Goal: Task Accomplishment & Management: Complete application form

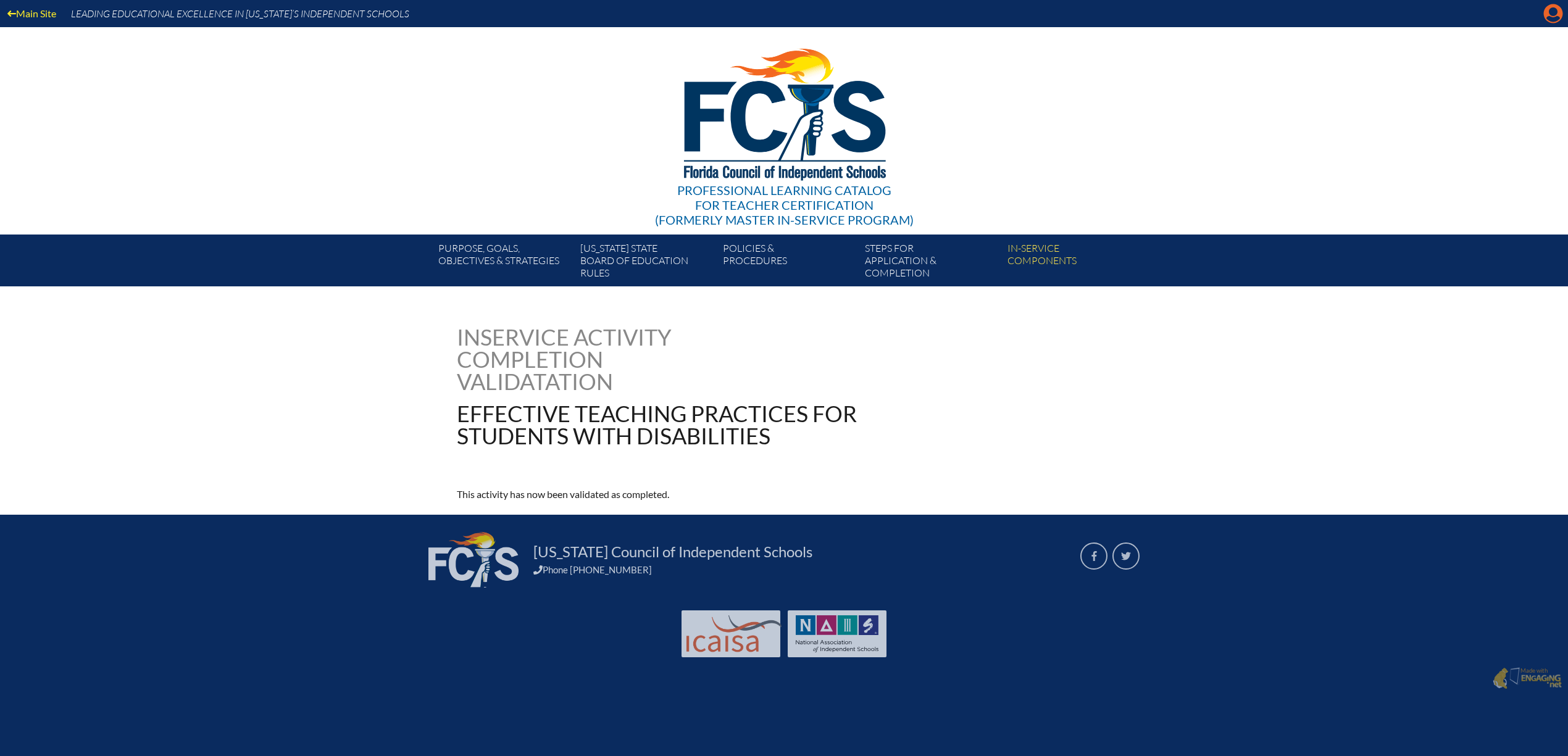
click at [1544, 15] on icon at bounding box center [1553, 14] width 19 height 19
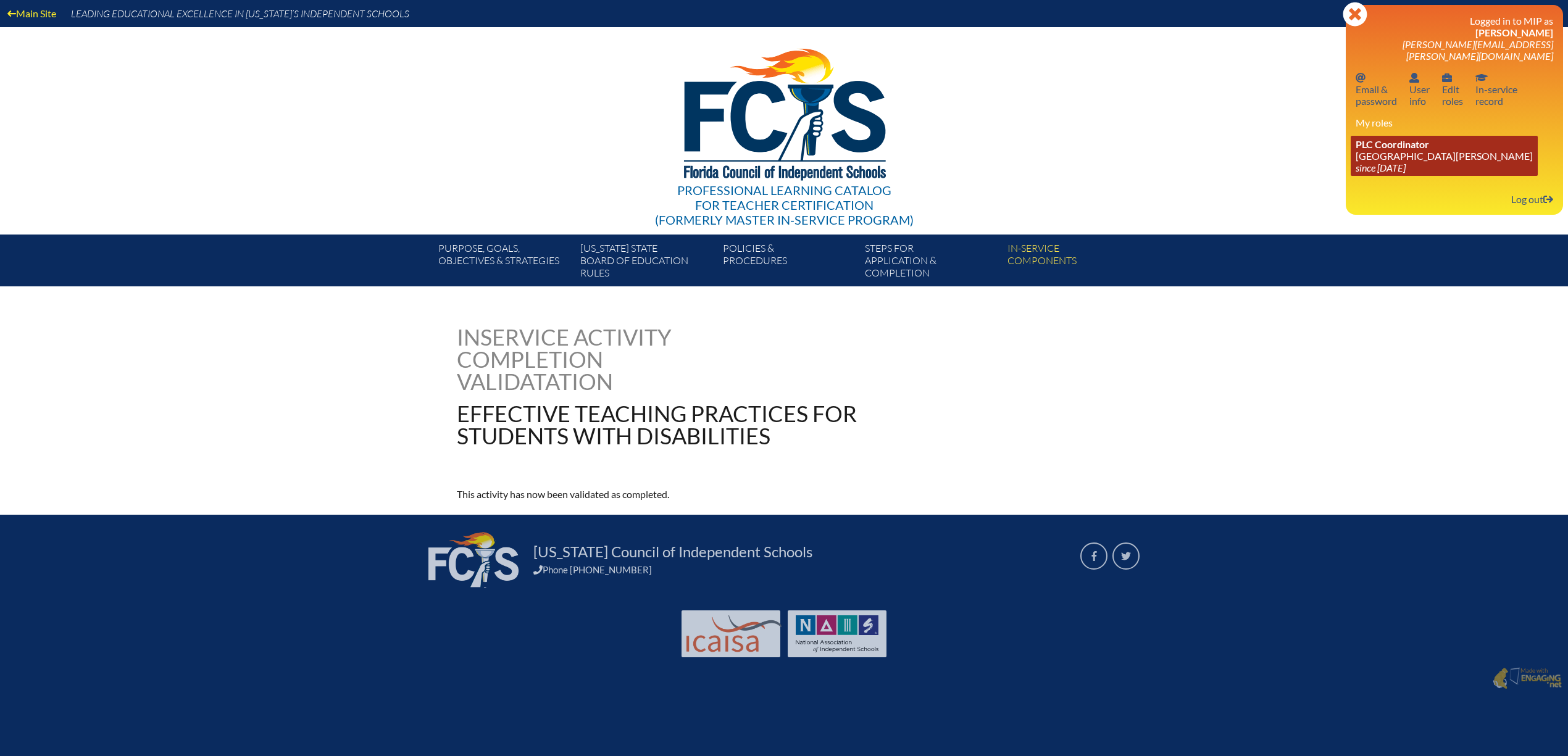
click at [1356, 173] on icon "since [DATE]" at bounding box center [1381, 167] width 50 height 12
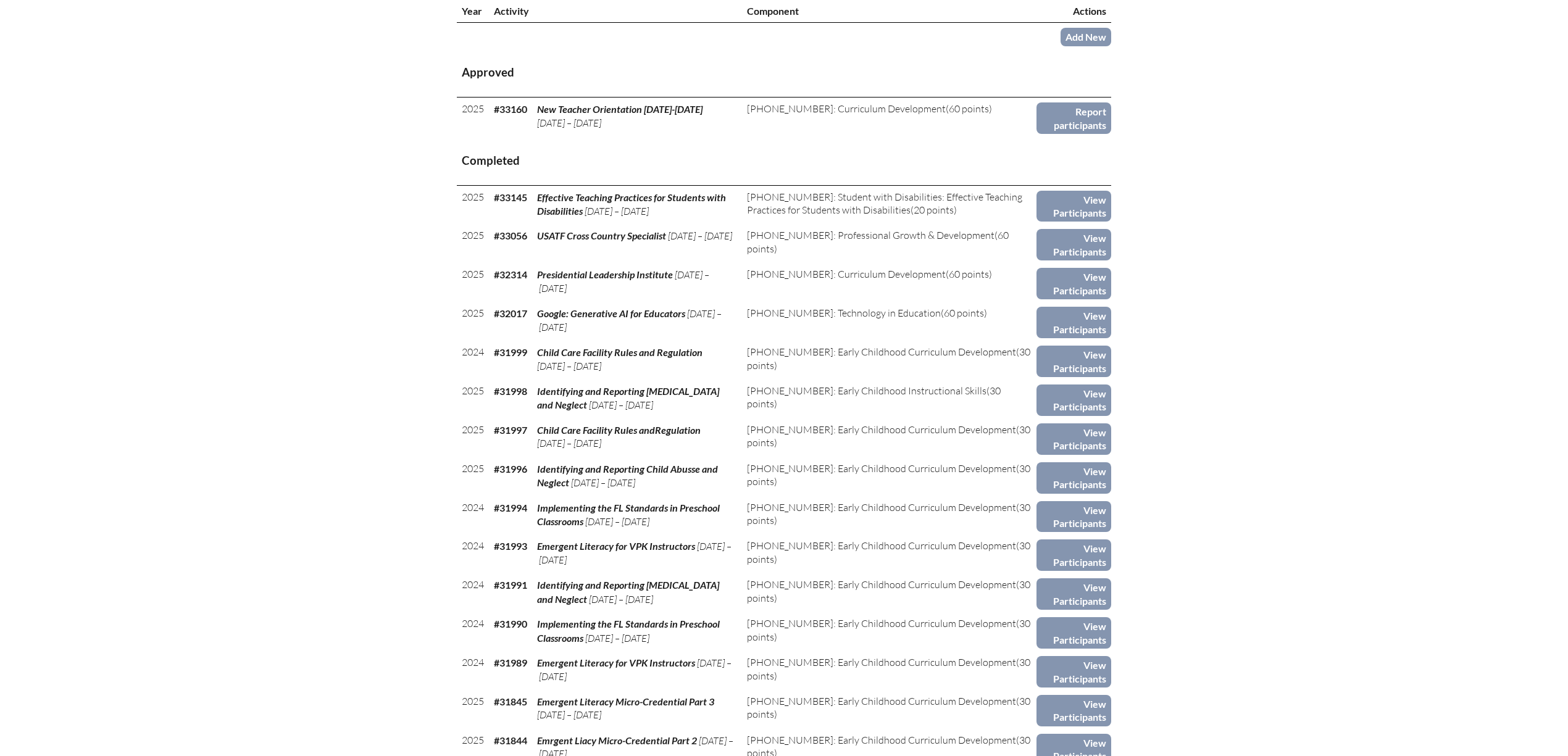
scroll to position [494, 0]
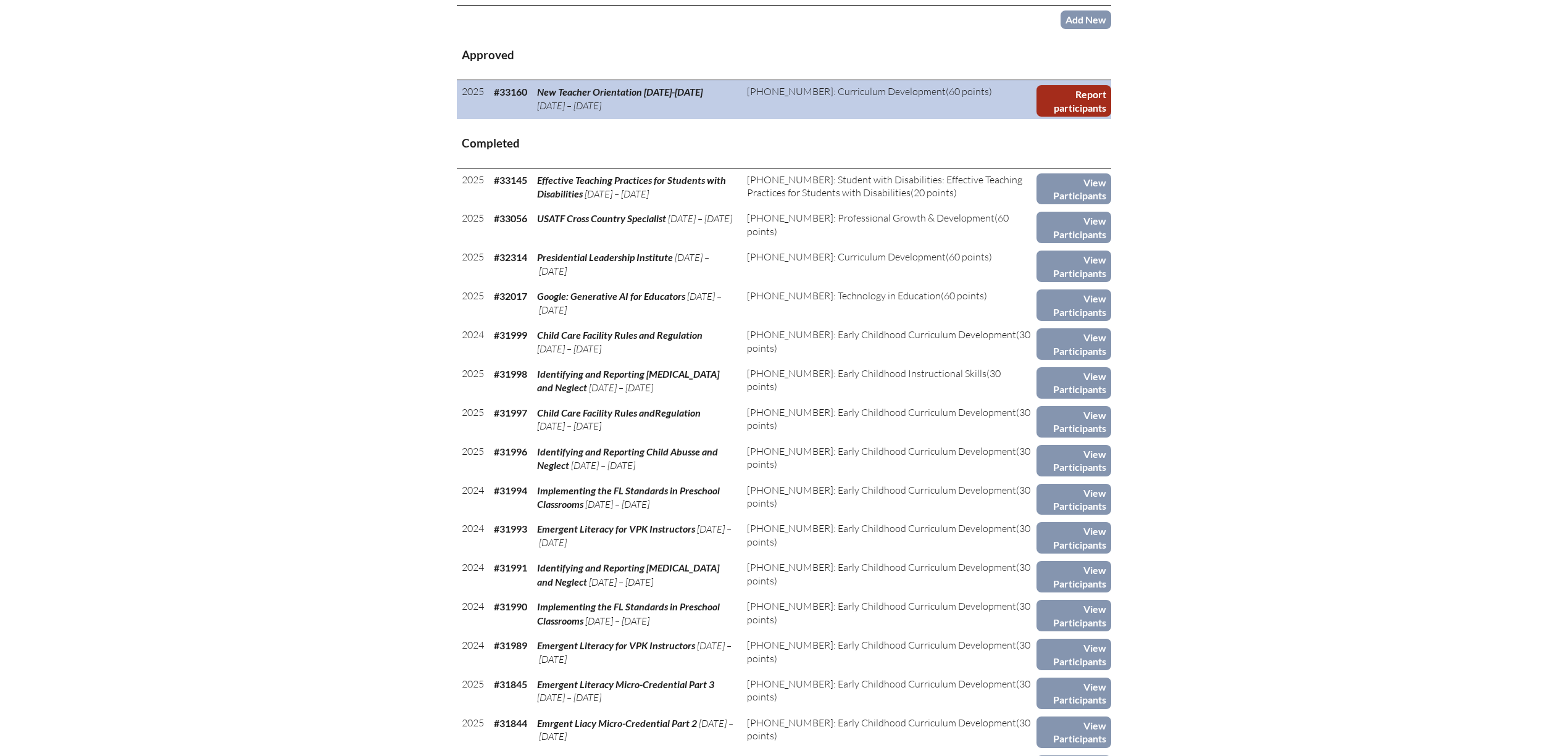
click at [1111, 117] on link "Report participants" at bounding box center [1074, 100] width 75 height 31
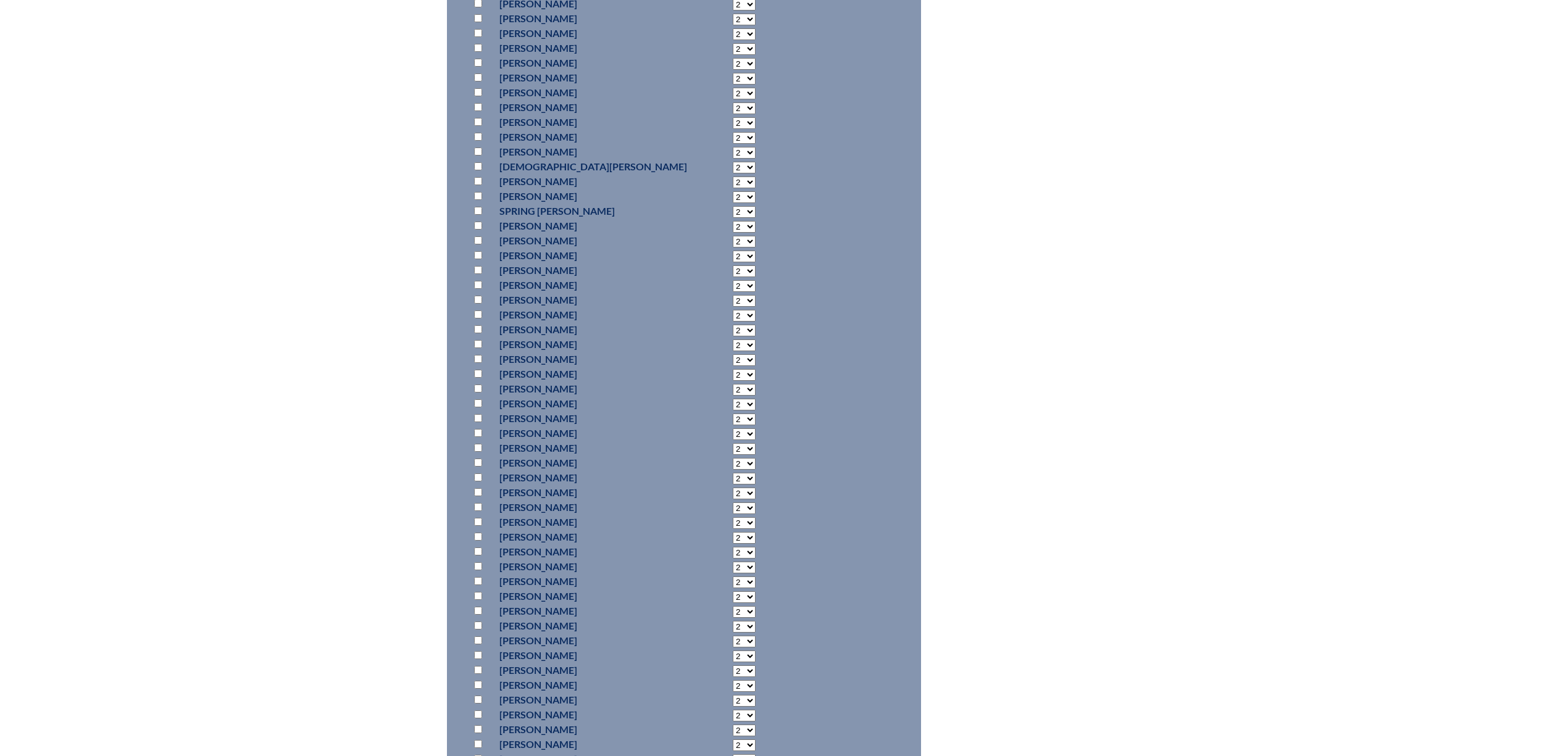
scroll to position [740, 0]
click at [474, 230] on input "checkbox" at bounding box center [478, 226] width 8 height 8
checkbox input "false"
click at [474, 245] on input "checkbox" at bounding box center [478, 241] width 8 height 8
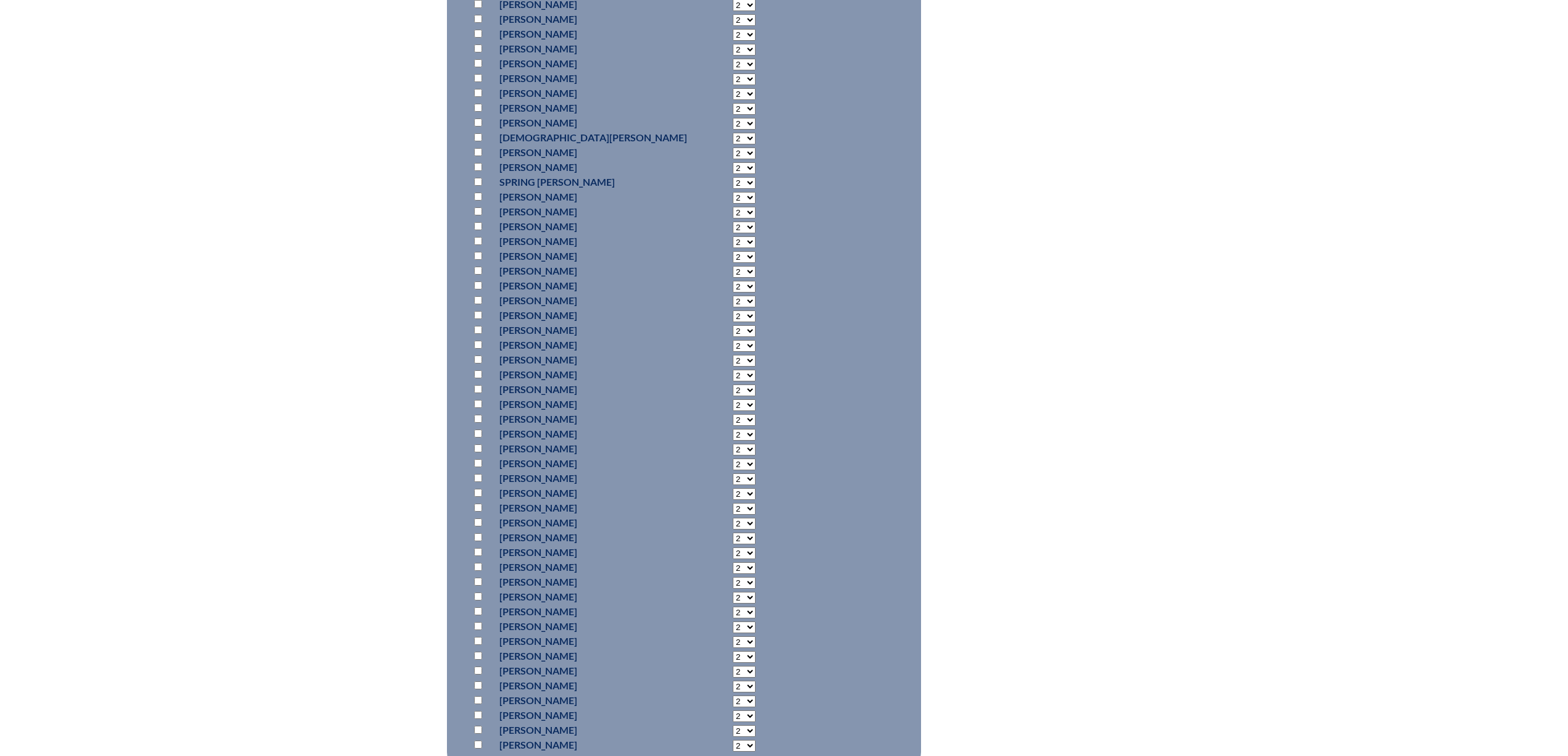
checkbox input "true"
select select "16"
drag, startPoint x: 399, startPoint y: 424, endPoint x: 431, endPoint y: 425, distance: 32.0
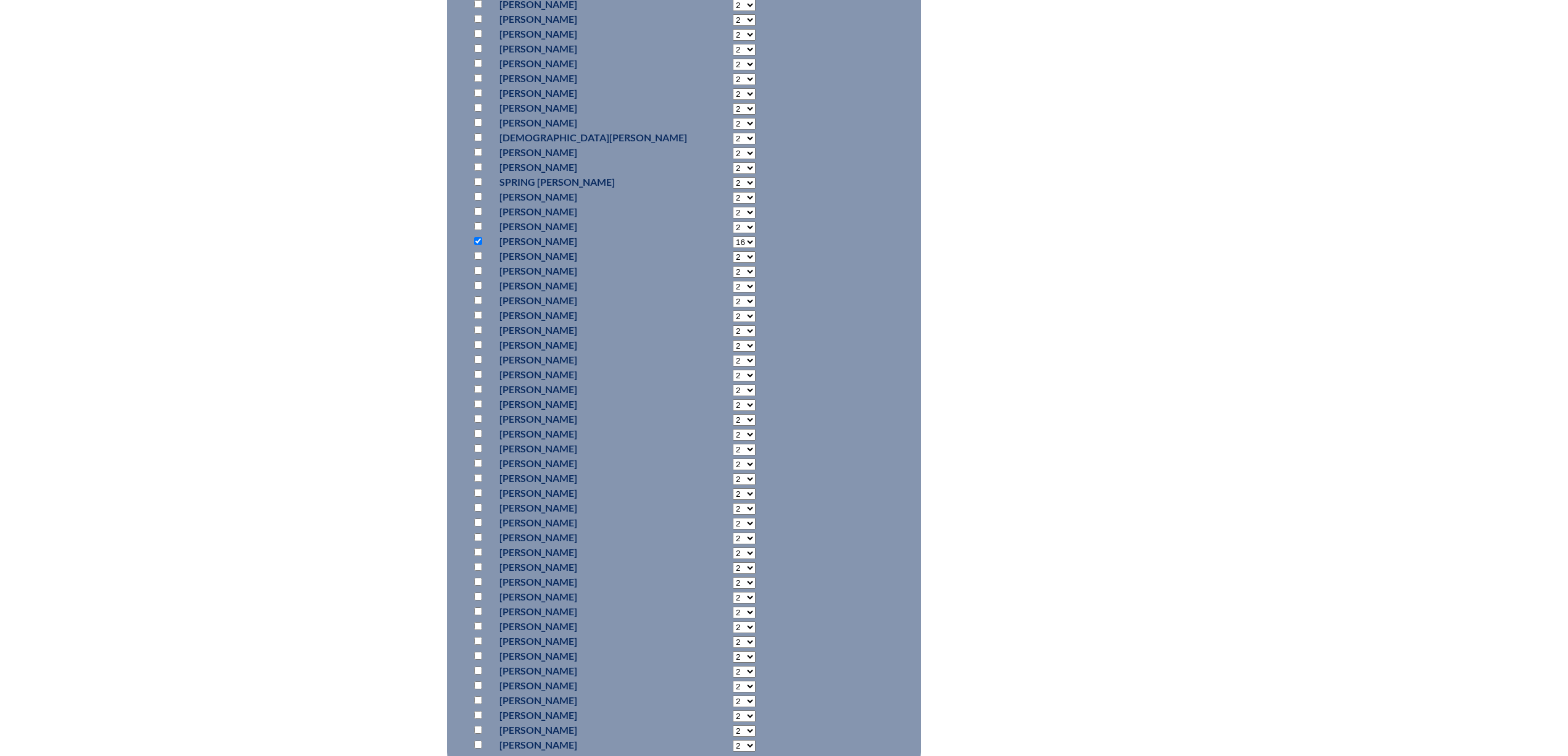
click at [474, 230] on input "checkbox" at bounding box center [478, 226] width 8 height 8
checkbox input "true"
select select "16"
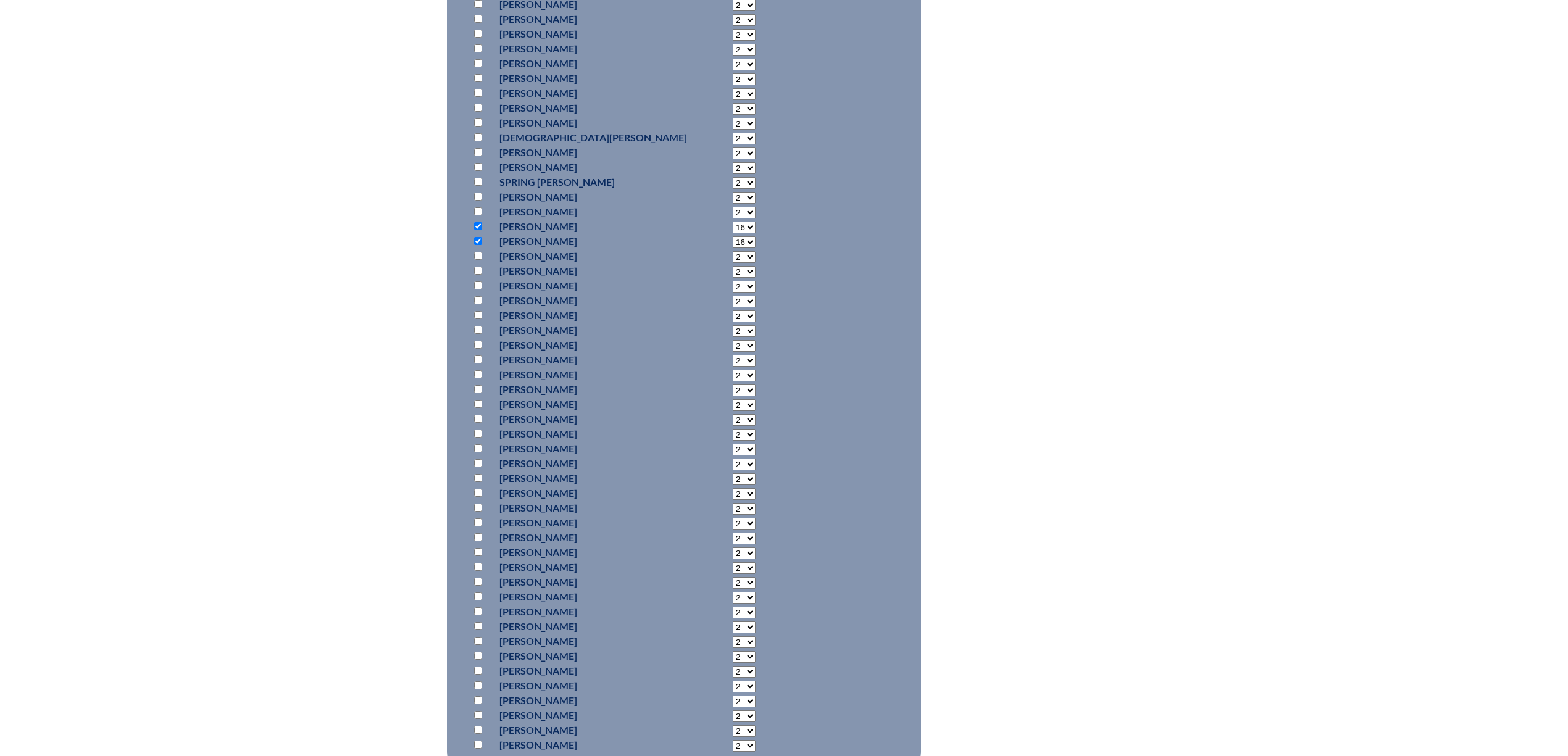
click at [474, 320] on input "checkbox" at bounding box center [478, 315] width 8 height 8
checkbox input "true"
click at [474, 349] on input "checkbox" at bounding box center [478, 344] width 8 height 8
checkbox input "true"
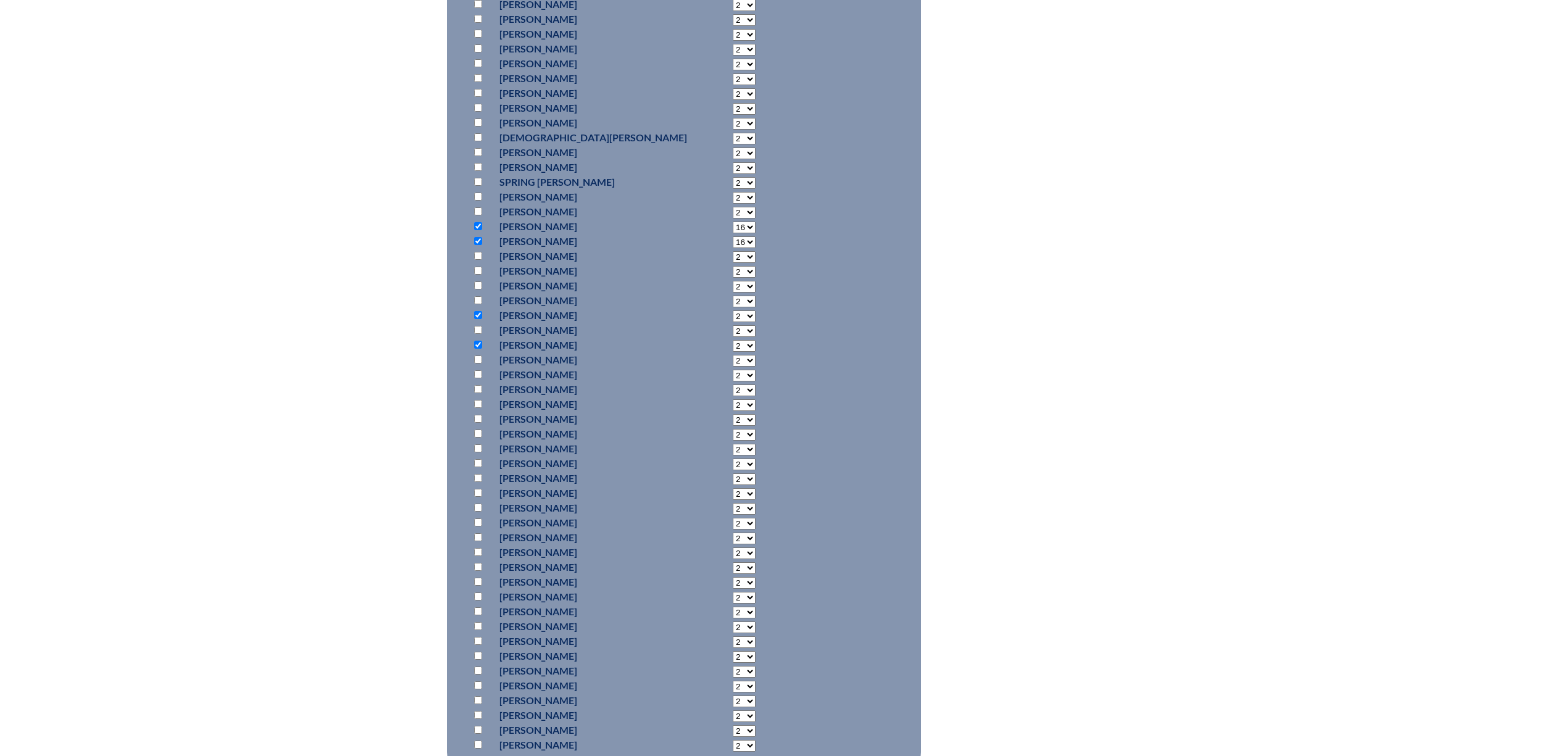
select select "16"
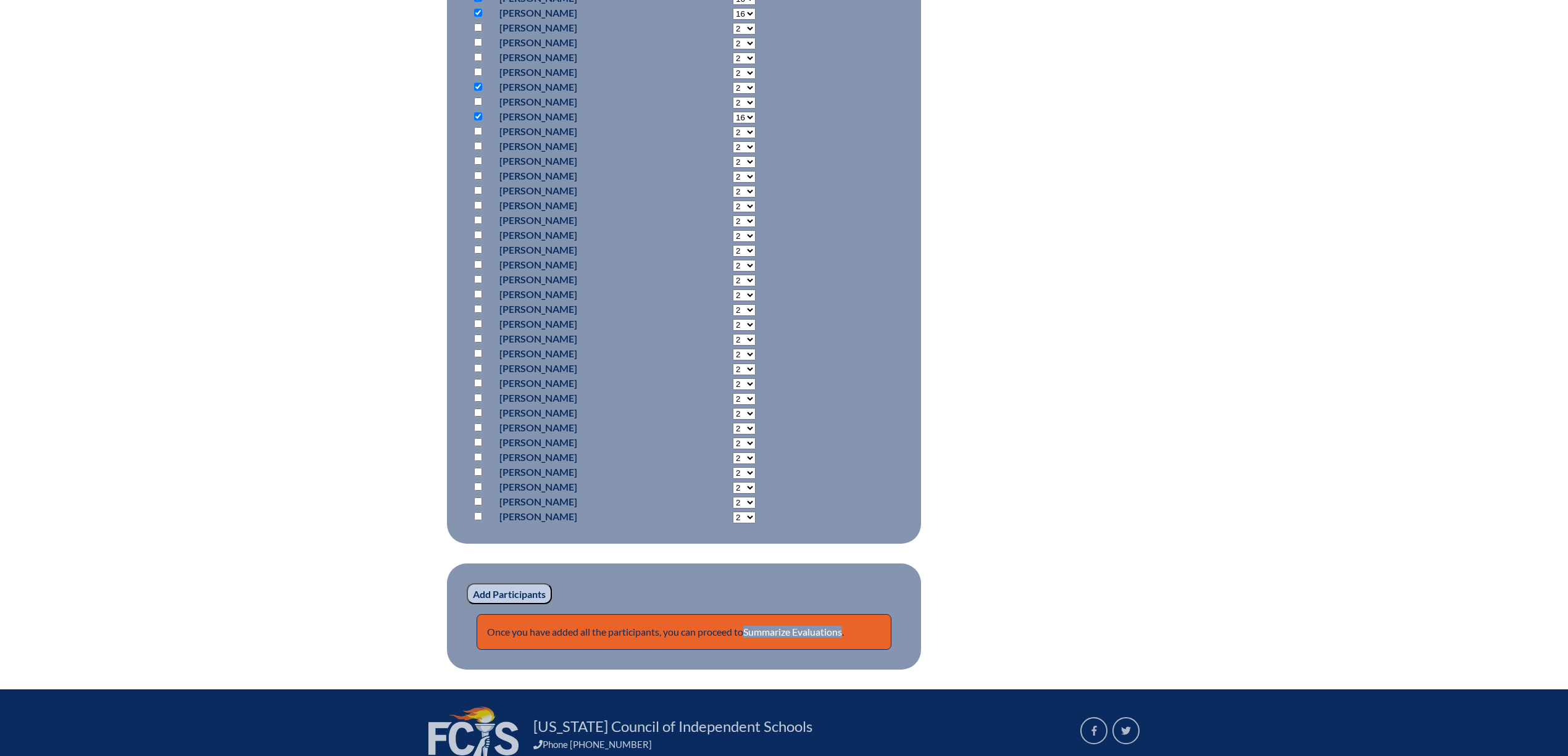
scroll to position [988, 0]
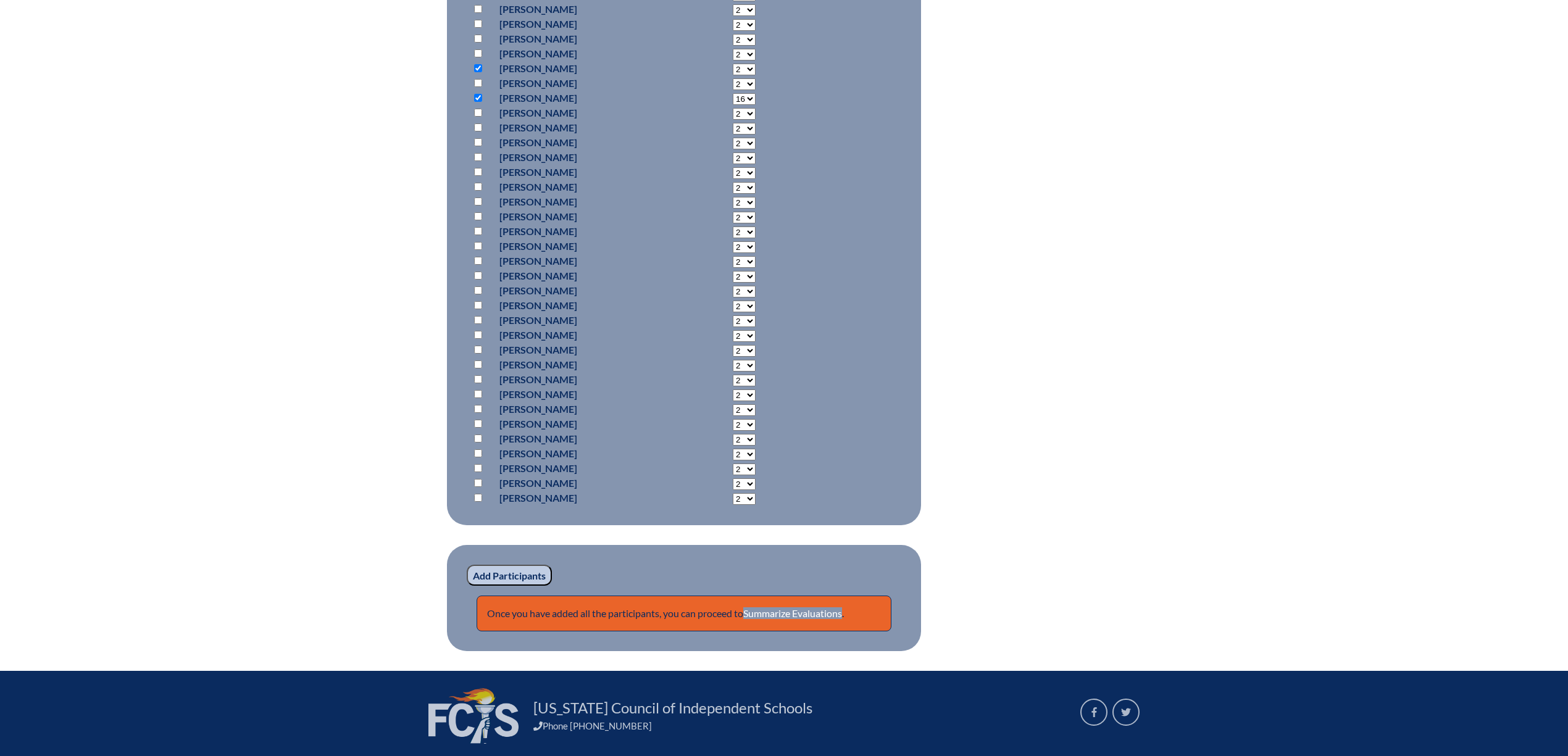
click at [474, 176] on input "checkbox" at bounding box center [478, 172] width 8 height 8
checkbox input "true"
select select "16"
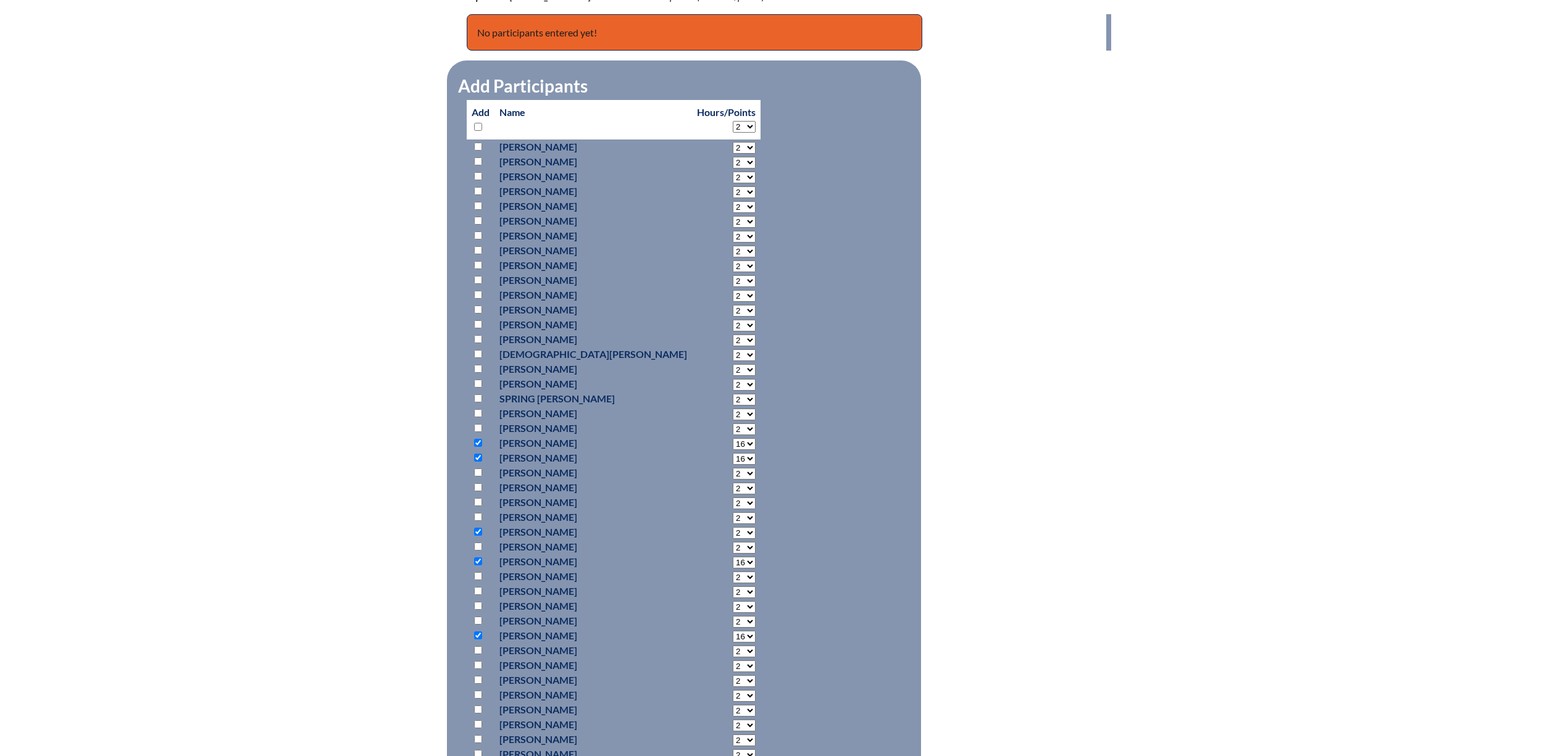
scroll to position [494, 0]
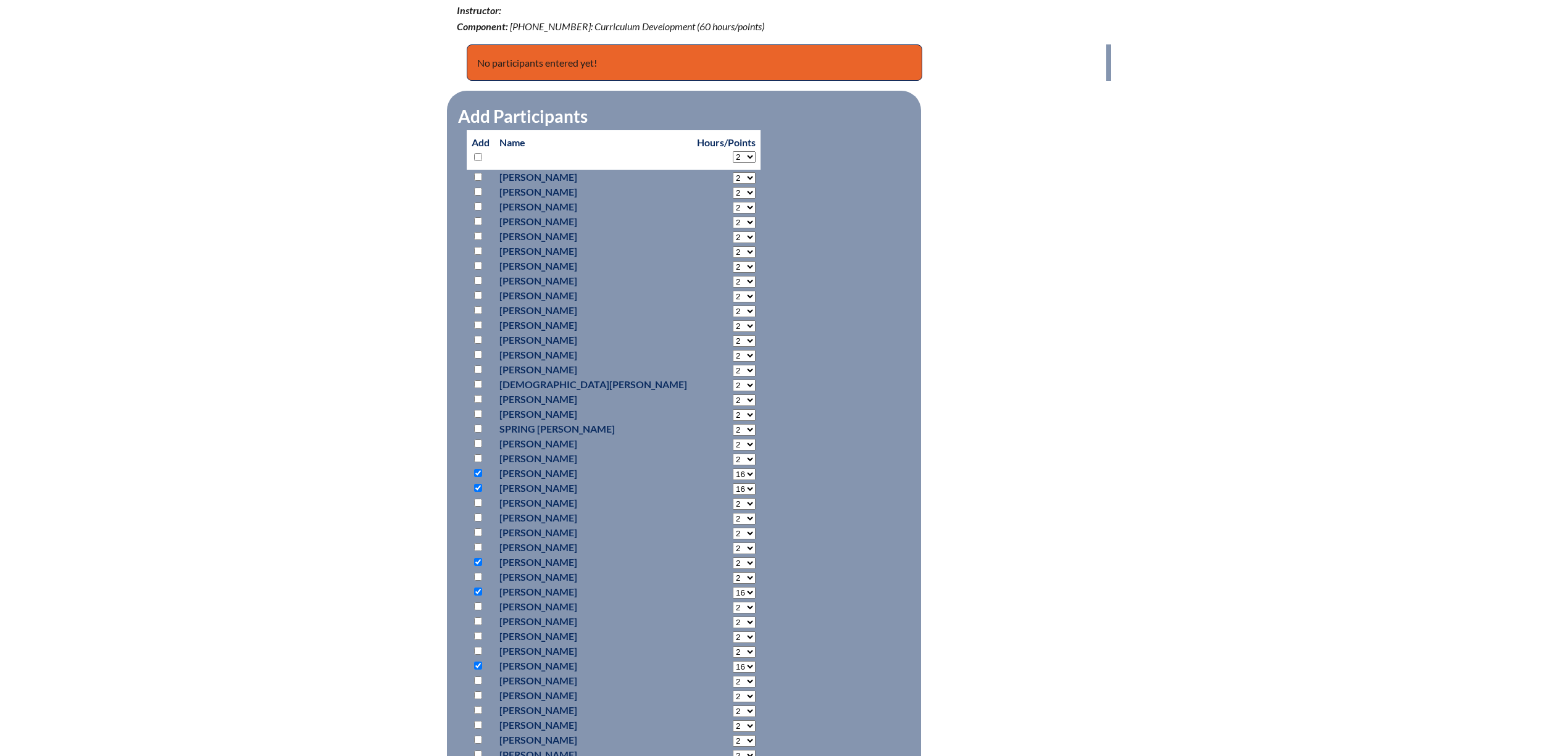
click at [474, 507] on input "checkbox" at bounding box center [478, 502] width 8 height 8
checkbox input "true"
click at [733, 184] on select "2 3 4 5 6 7 8 9 10 11 12 13 14 15 16 17 18 19 20 21 22 23" at bounding box center [744, 178] width 23 height 12
select select "16"
click at [733, 184] on select "2 3 4 5 6 7 8 9 10 11 12 13 14 15 16 17 18 19 20 21 22 23" at bounding box center [744, 178] width 23 height 12
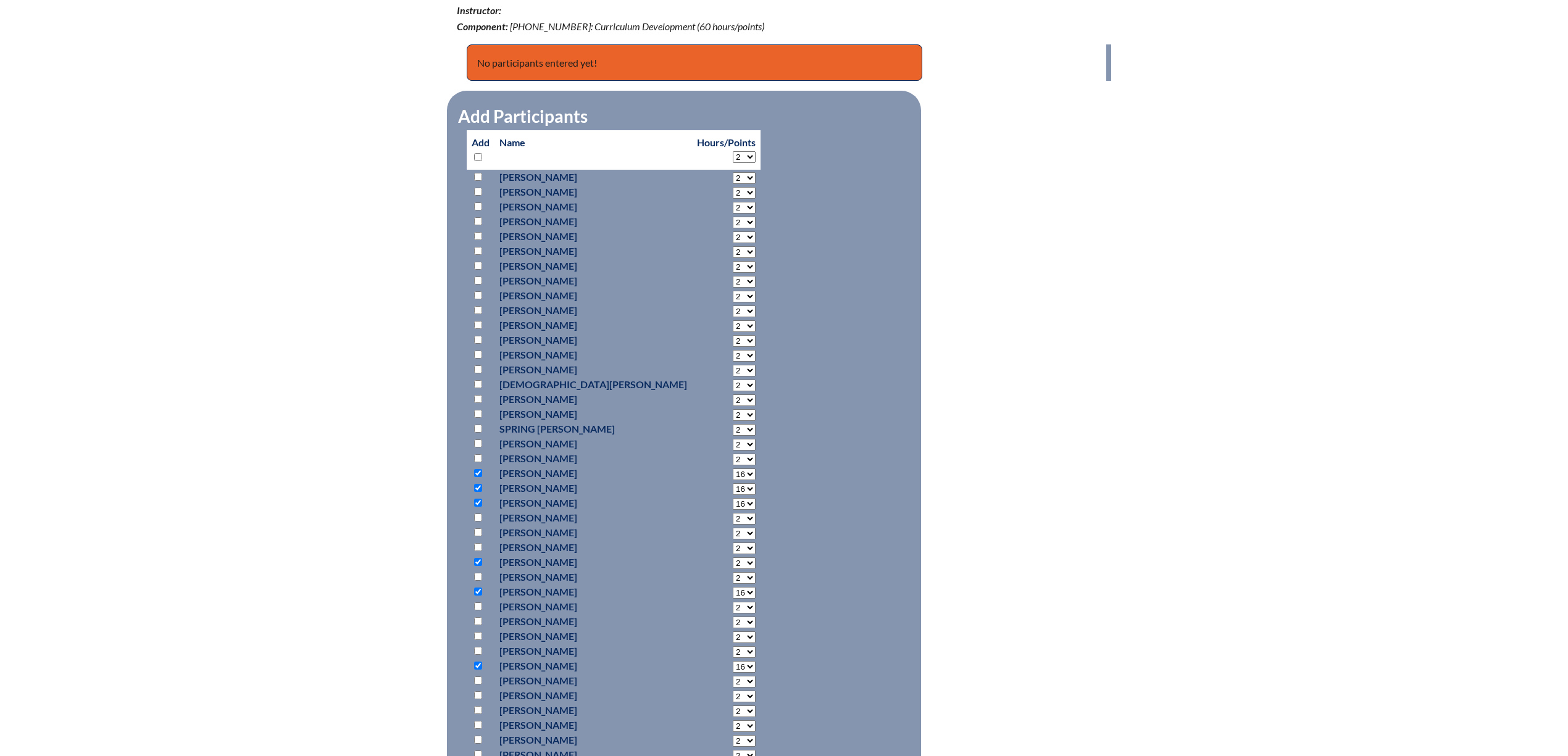
click at [474, 195] on input "checkbox" at bounding box center [478, 192] width 8 height 8
checkbox input "true"
click at [733, 184] on select "2 3 4 5 6 7 8 9 10 11 12 13 14 15 16 17 18 19 20 21 22 23" at bounding box center [744, 178] width 23 height 12
select select "16"
click at [733, 184] on select "2 3 4 5 6 7 8 9 10 11 12 13 14 15 16 17 18 19 20 21 22 23" at bounding box center [744, 178] width 23 height 12
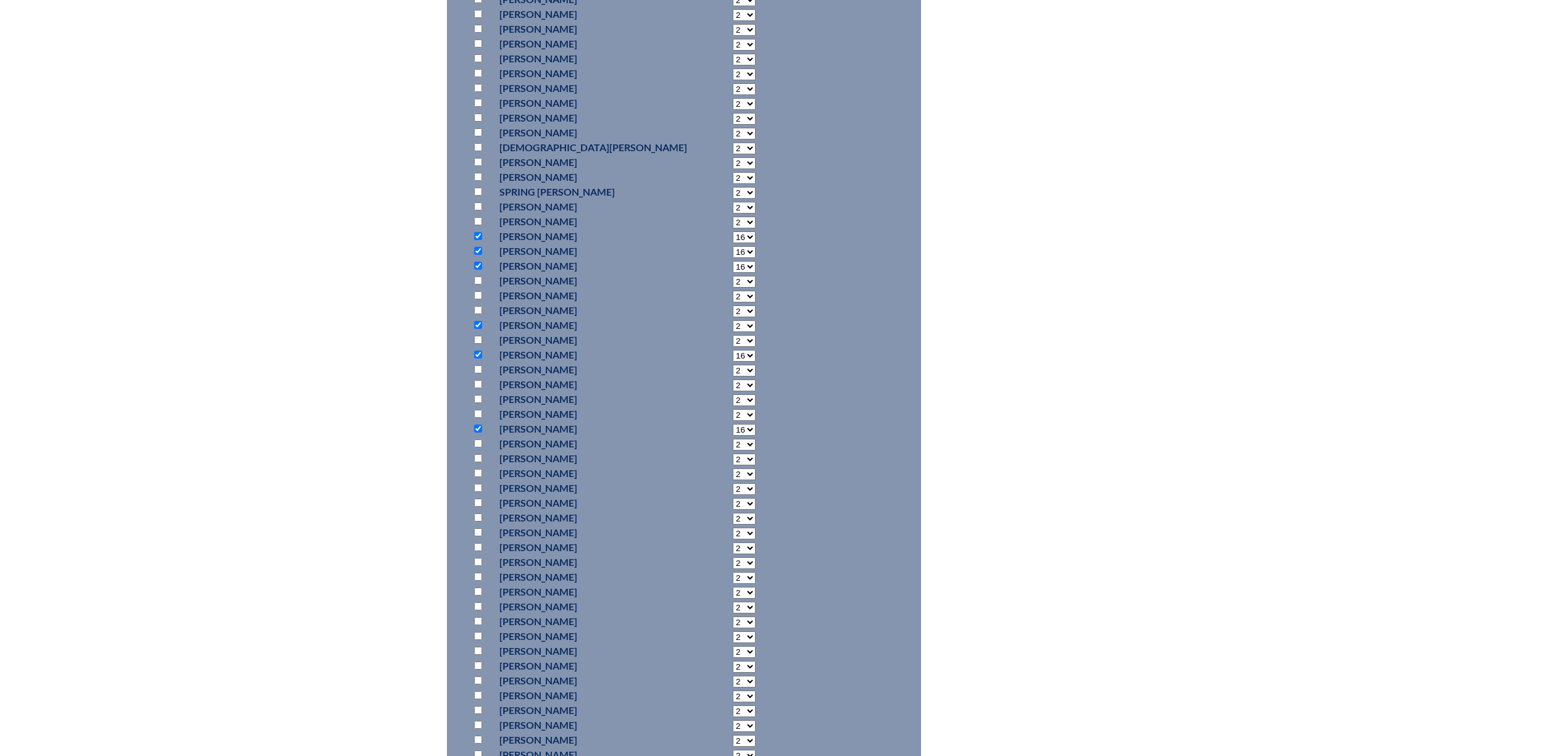
scroll to position [740, 0]
click at [474, 127] on input "checkbox" at bounding box center [478, 122] width 8 height 8
checkbox input "true"
select select "16"
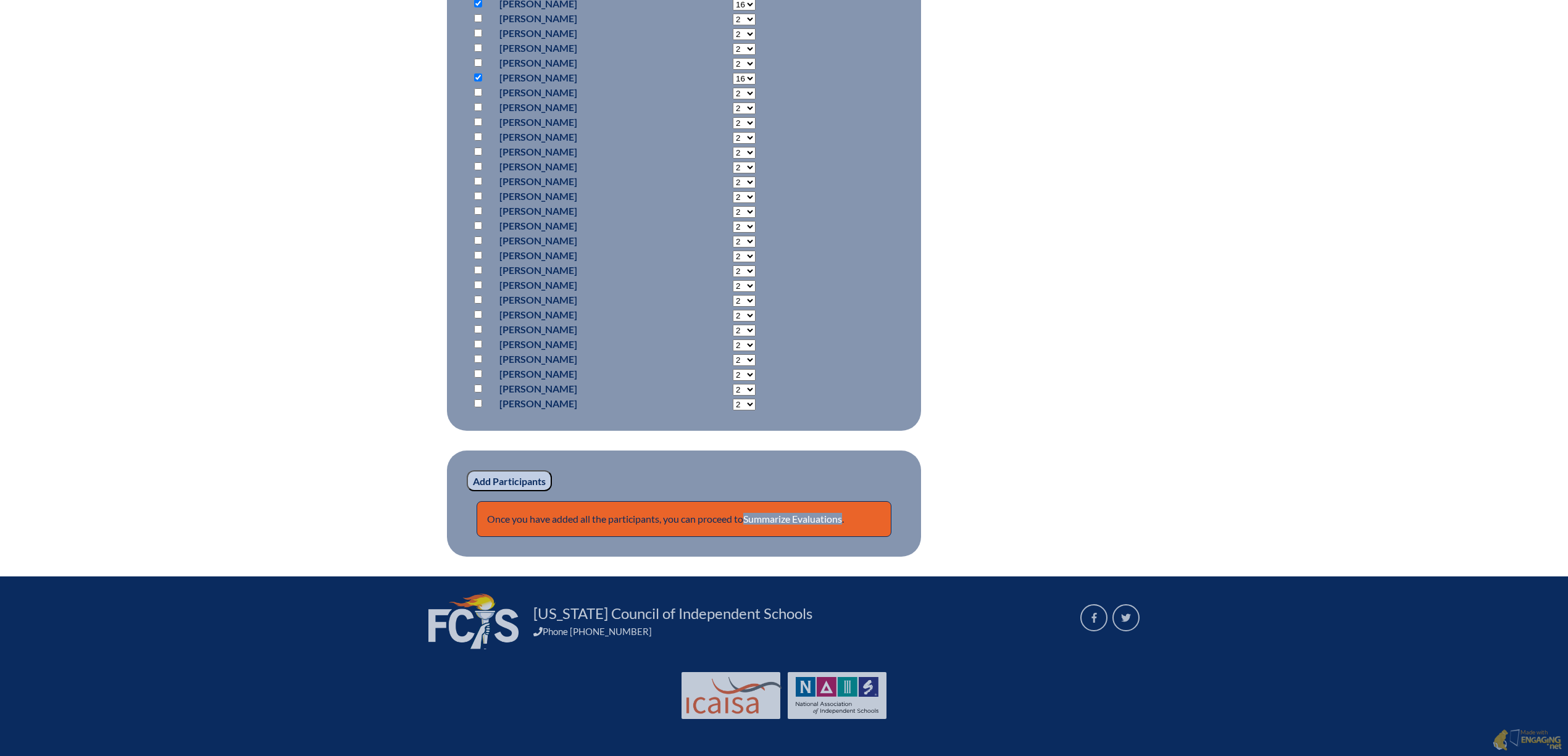
scroll to position [1399, 0]
click at [467, 491] on input "Add Participants" at bounding box center [509, 480] width 85 height 21
click at [815, 513] on link "Summarize Evaluations" at bounding box center [793, 519] width 99 height 12
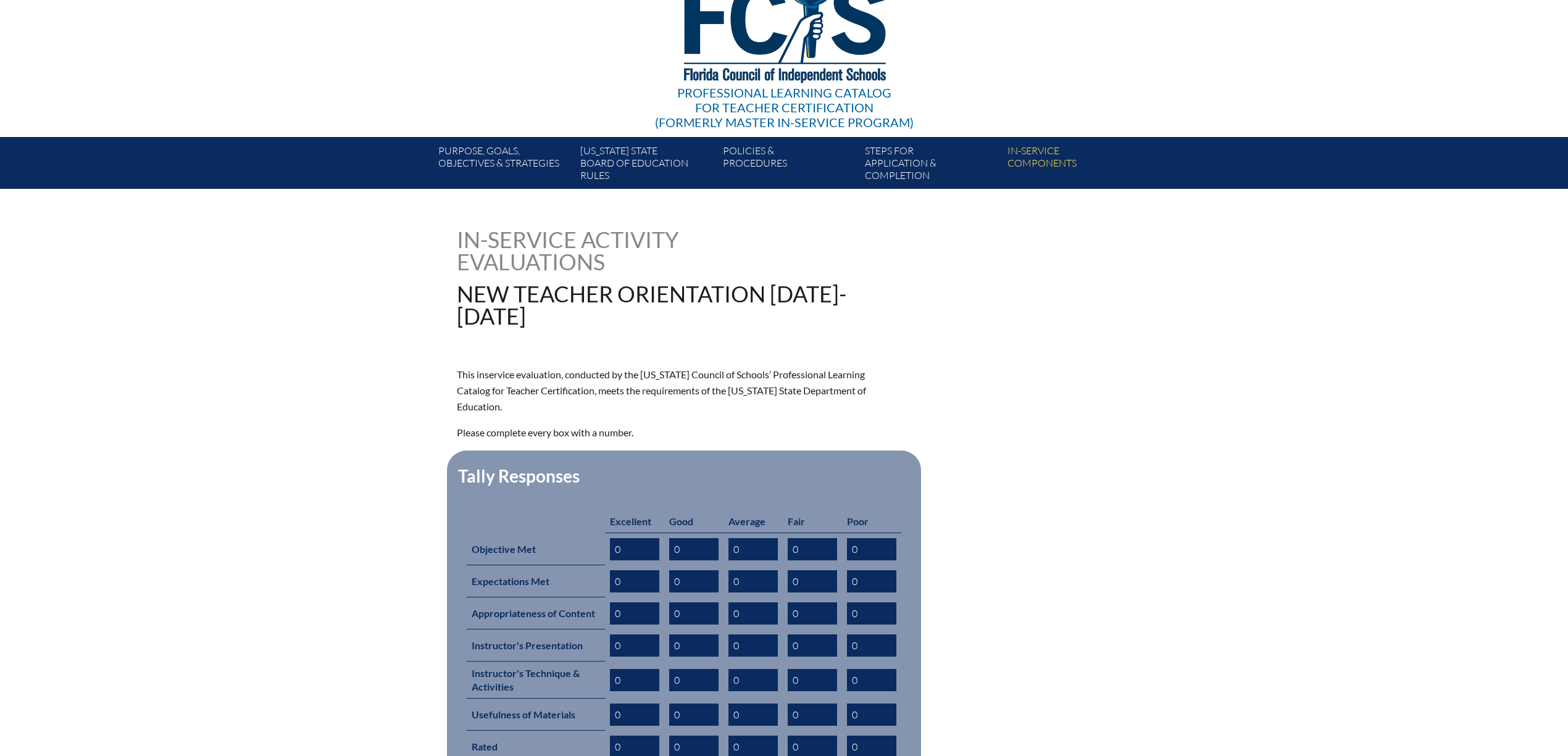
scroll to position [247, 0]
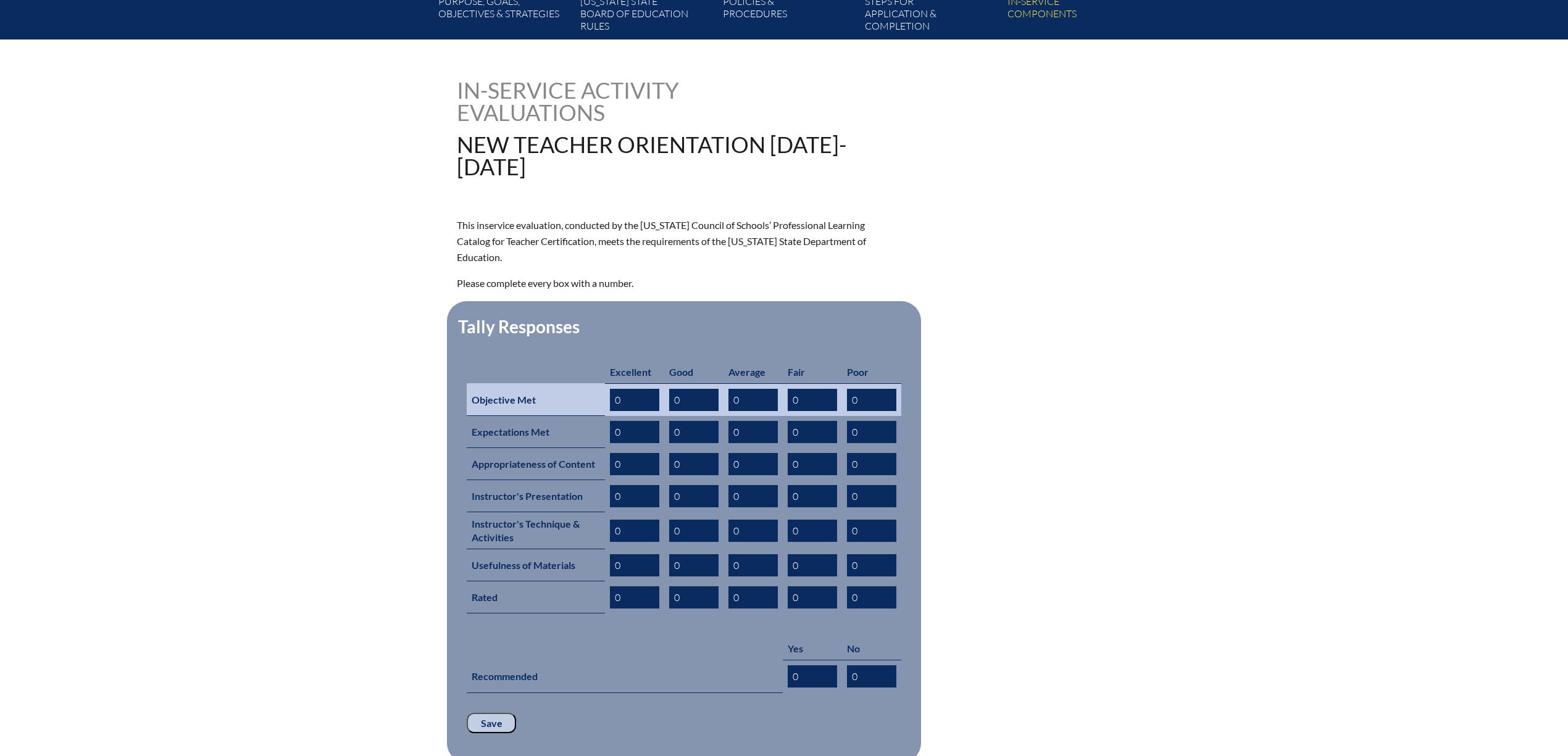
click at [610, 411] on input "0" at bounding box center [635, 400] width 49 height 22
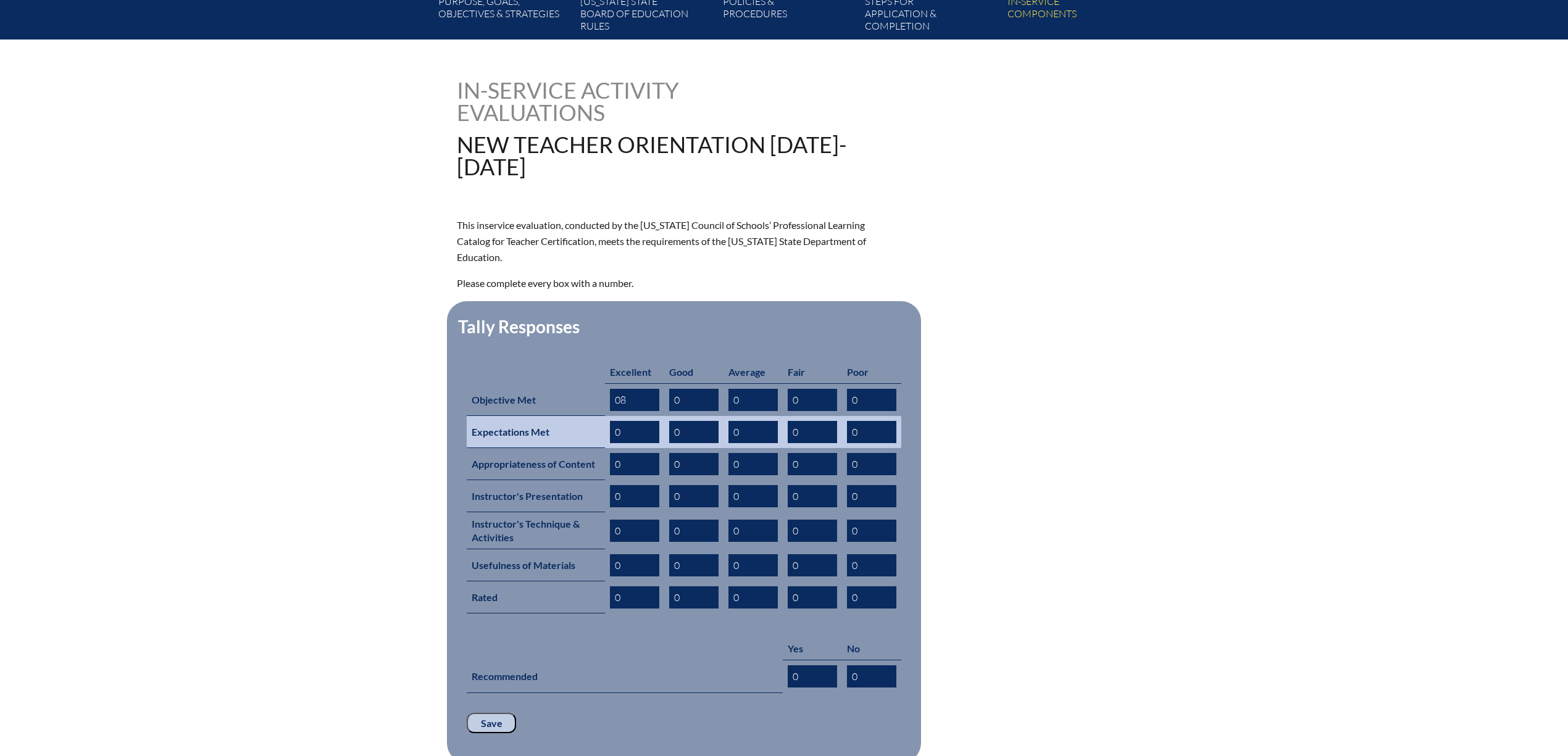
type input "08"
click at [610, 443] on input "0" at bounding box center [635, 432] width 49 height 22
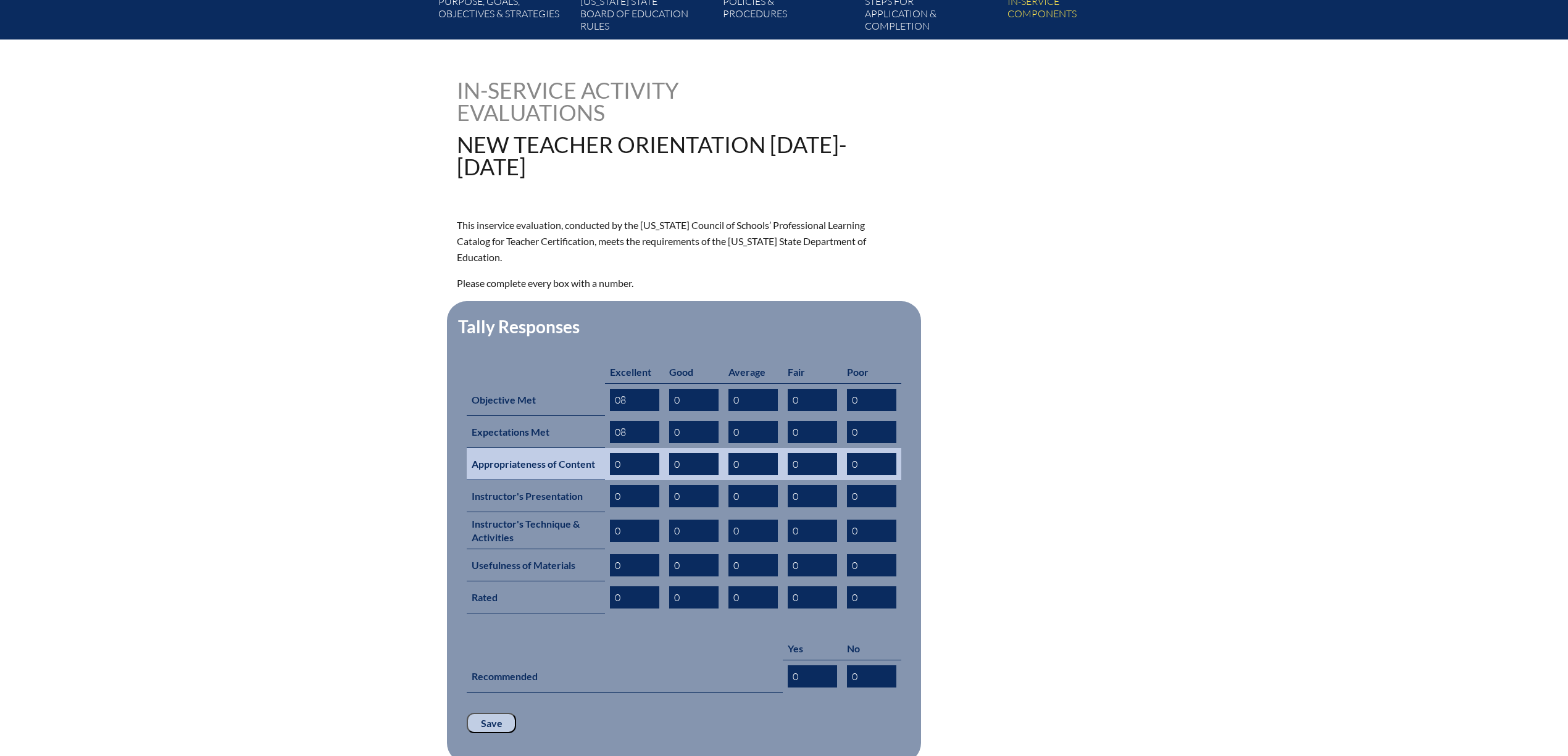
type input "08"
click at [610, 476] on input "0" at bounding box center [635, 464] width 49 height 22
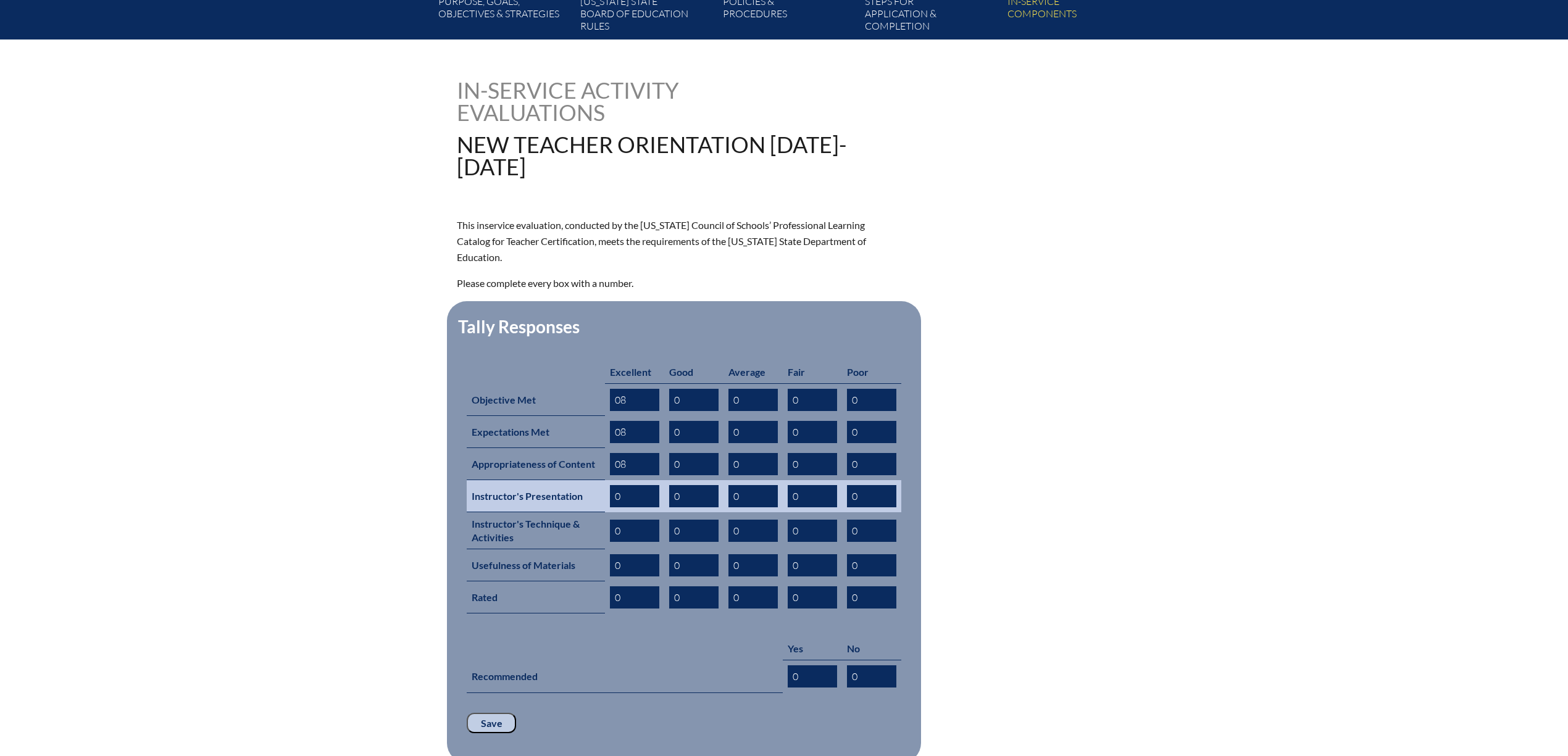
type input "08"
click at [610, 508] on input "0" at bounding box center [635, 496] width 49 height 22
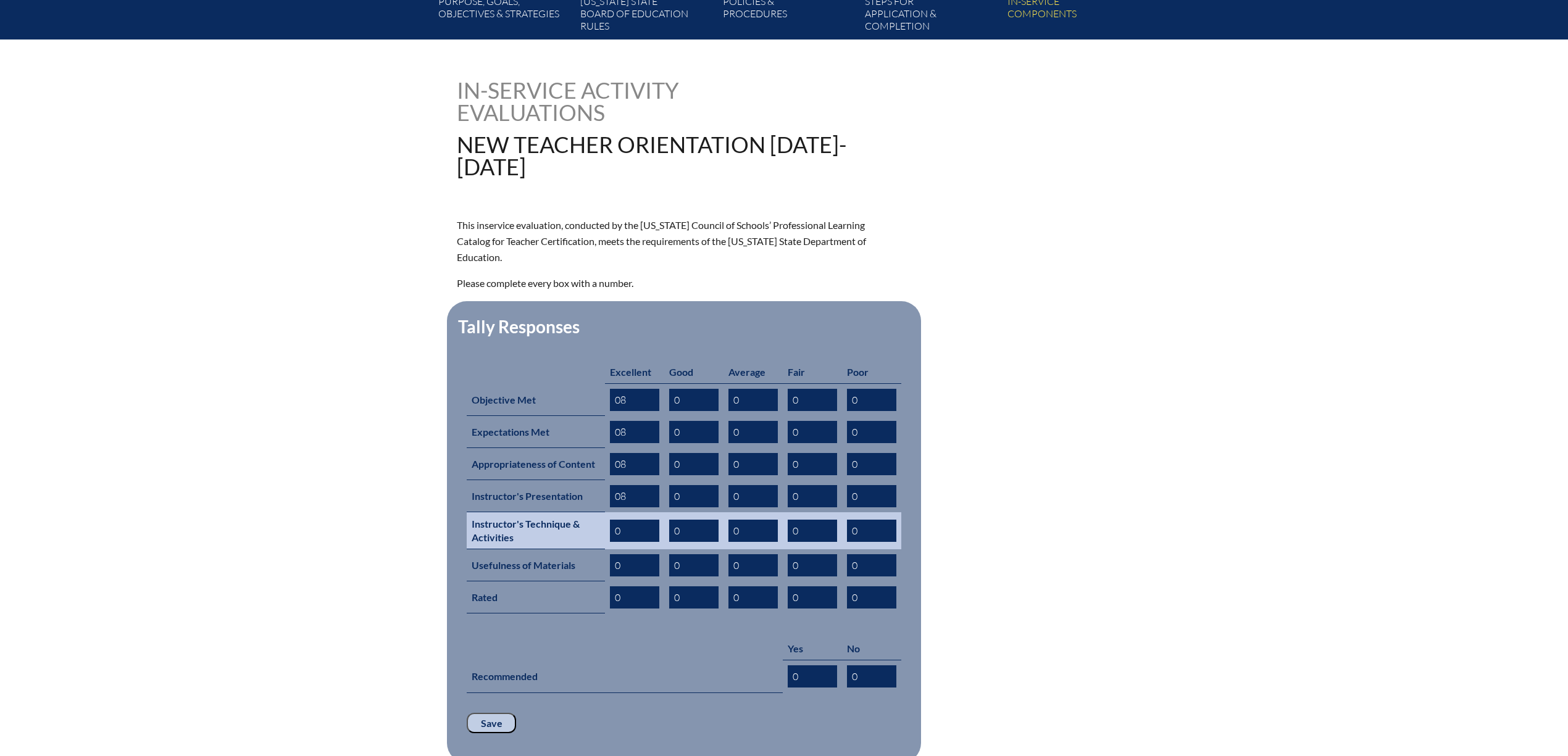
type input "08"
click at [610, 542] on input "0" at bounding box center [635, 530] width 49 height 22
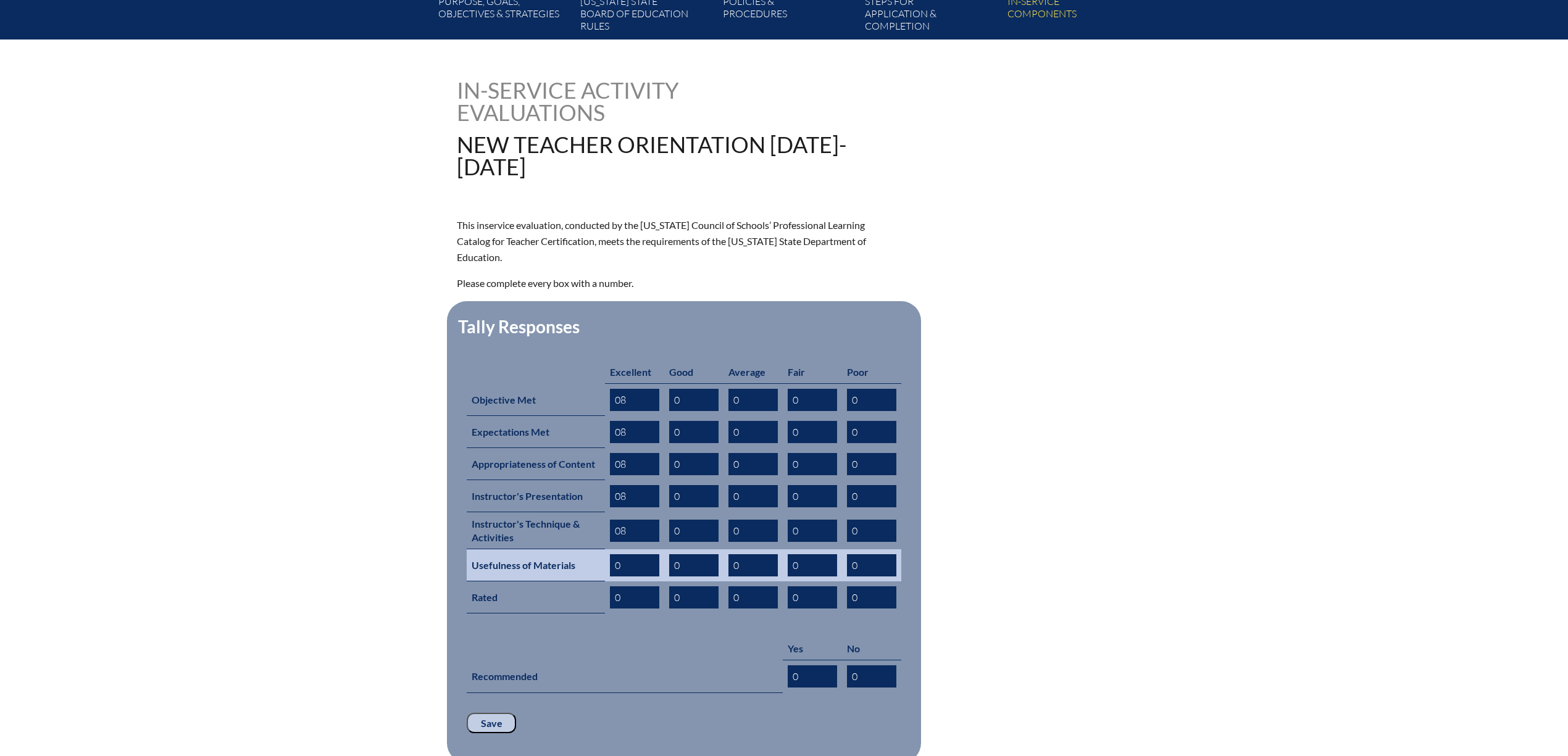
type input "08"
click at [610, 576] on input "08" at bounding box center [635, 565] width 49 height 22
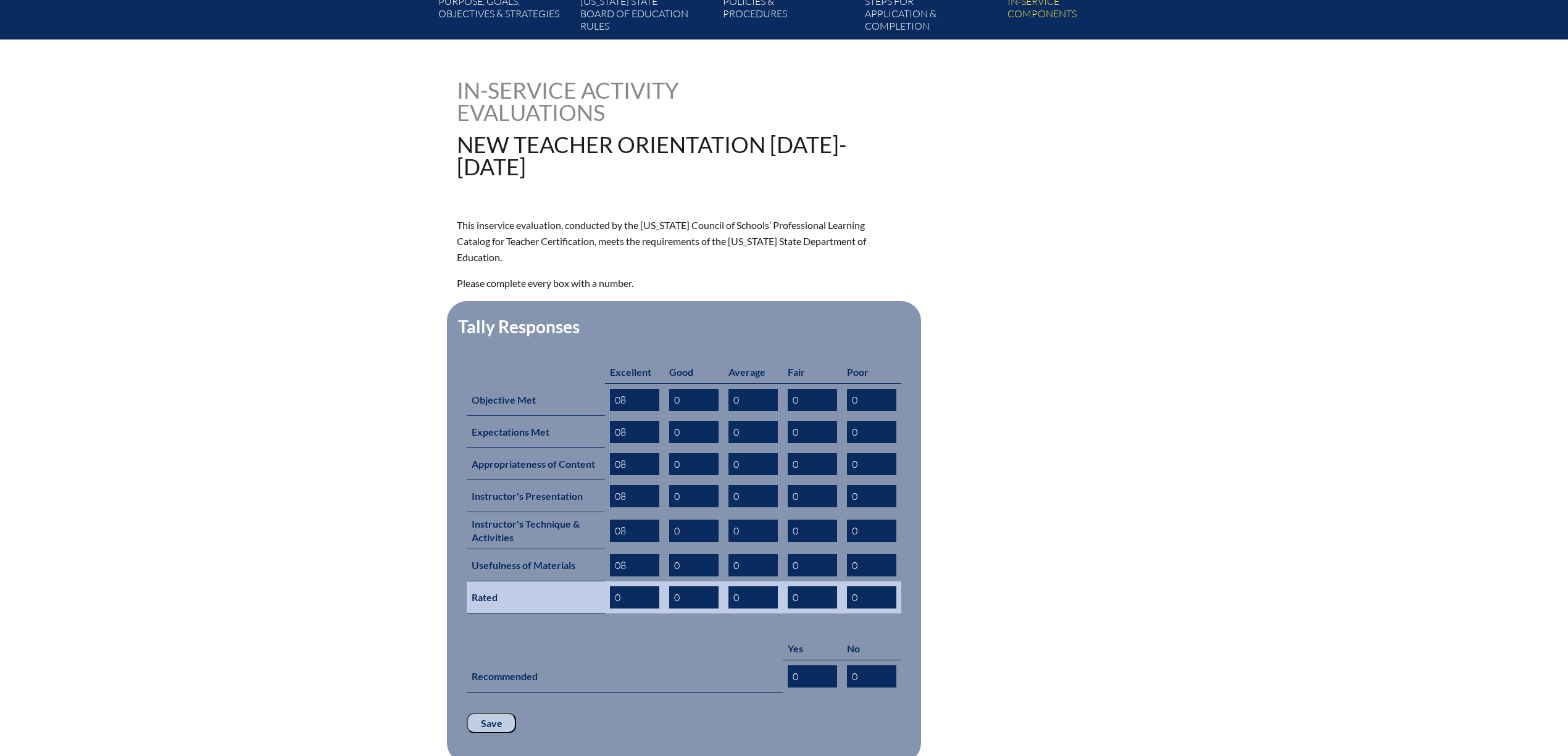
type input "08"
click at [610, 609] on input "0" at bounding box center [635, 597] width 49 height 22
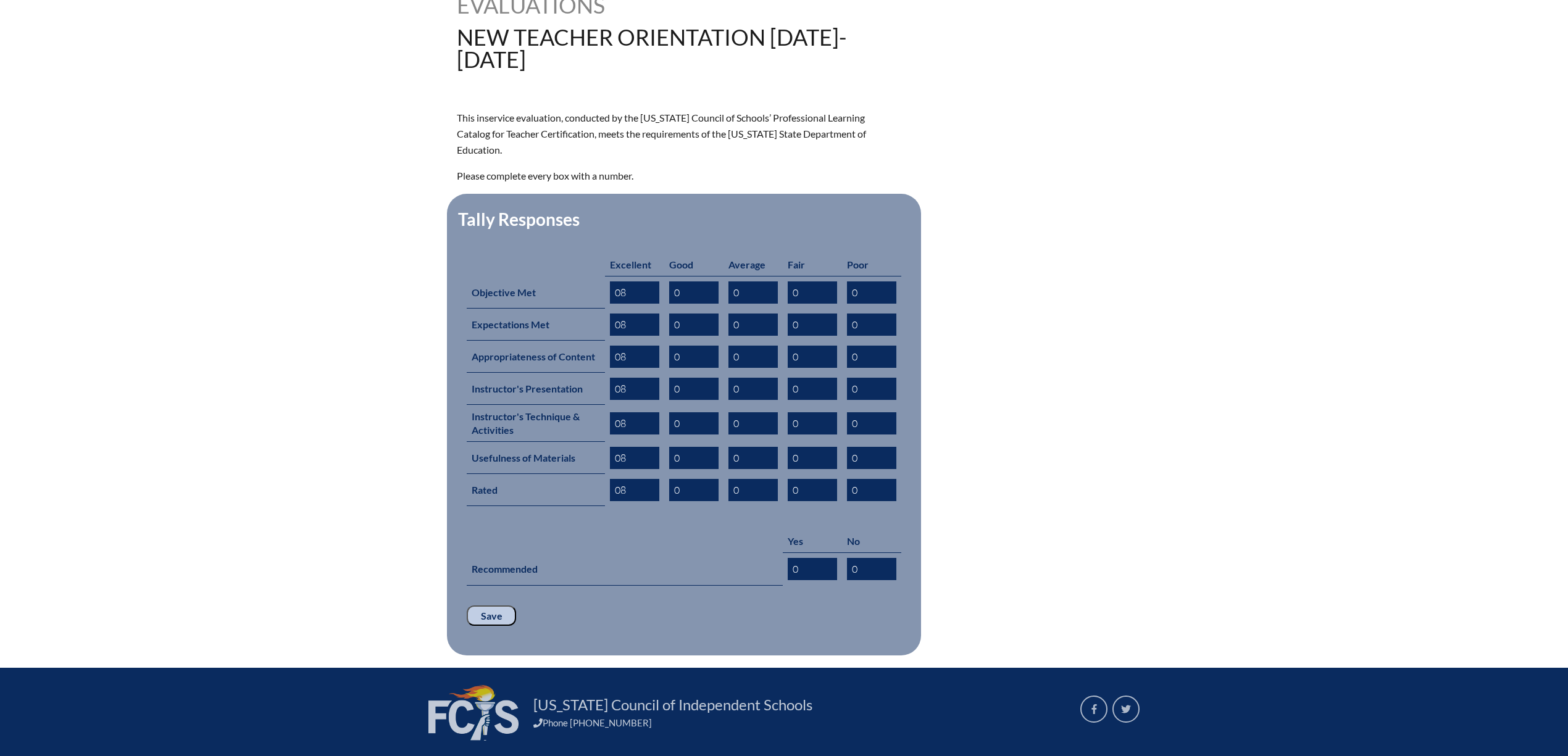
scroll to position [411, 0]
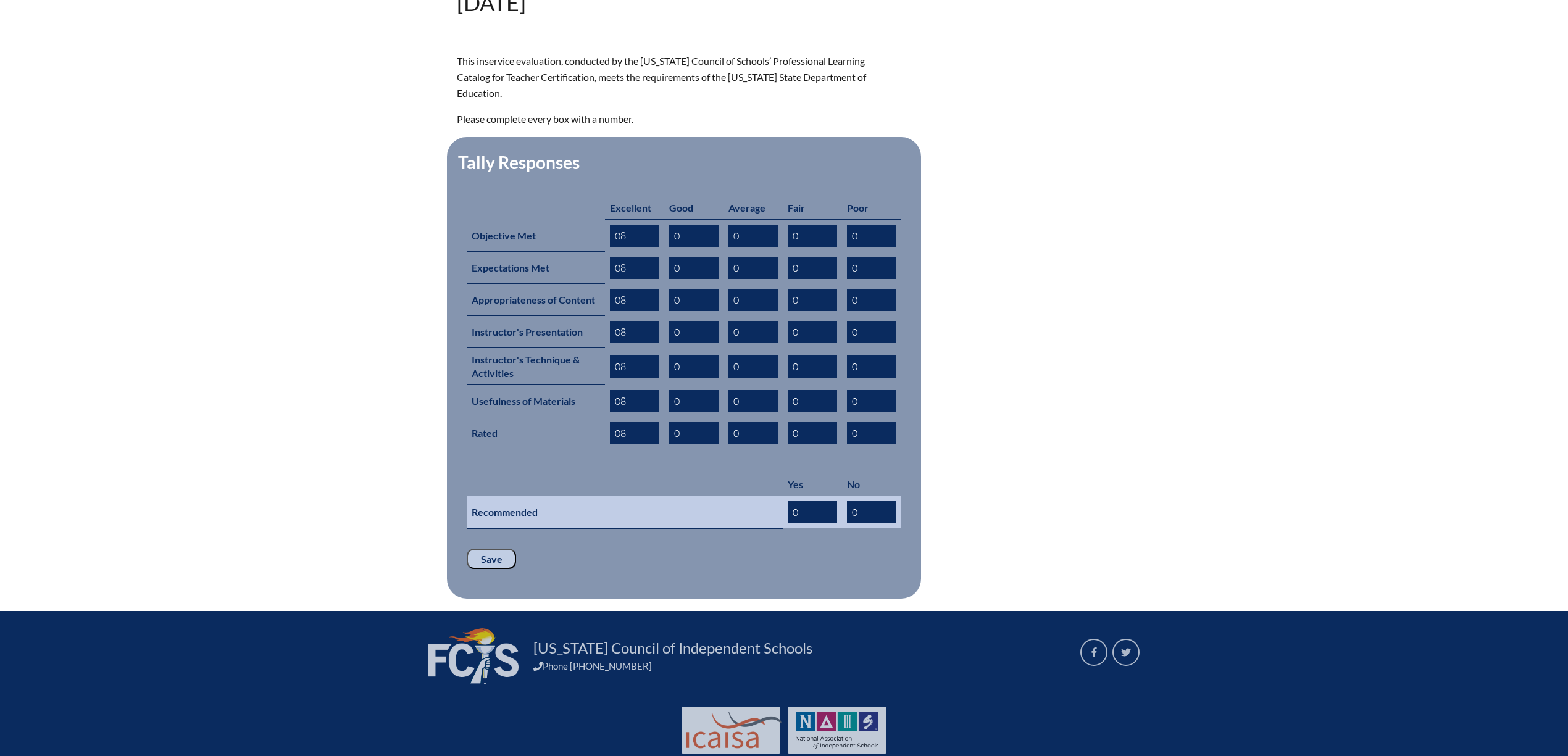
type input "08"
click at [818, 523] on input "0" at bounding box center [813, 512] width 49 height 22
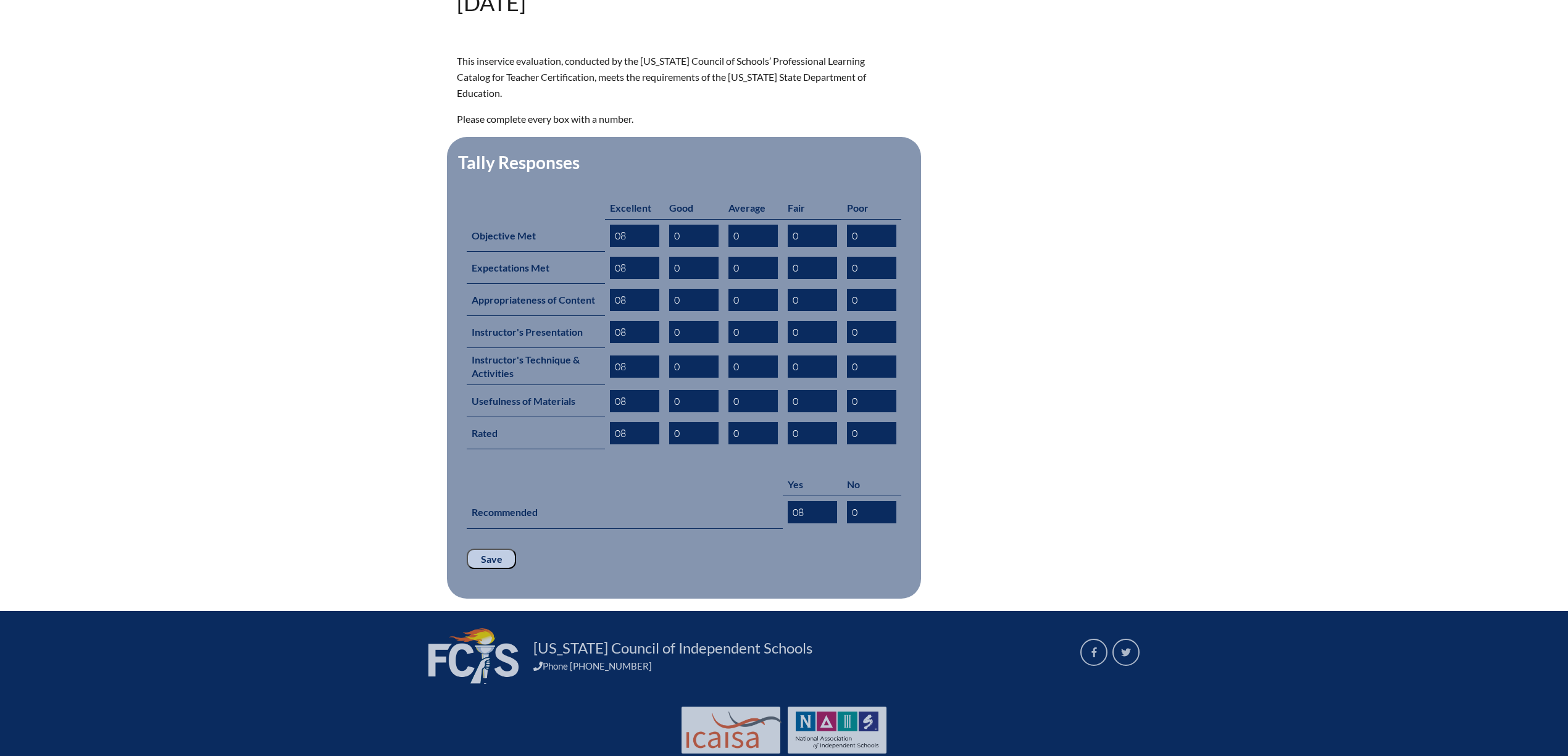
type input "08"
click at [467, 570] on input "Save" at bounding box center [491, 559] width 49 height 21
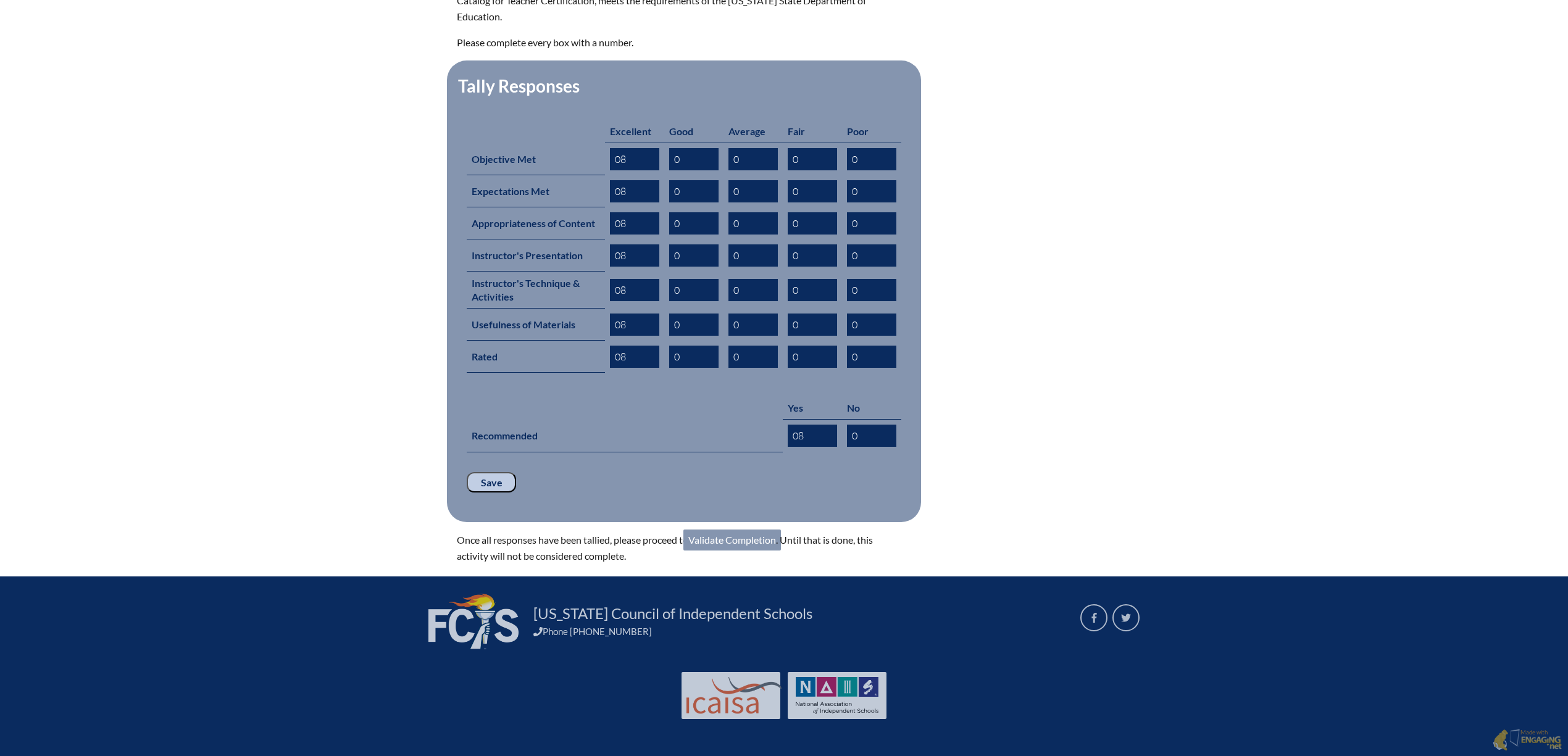
scroll to position [658, 0]
click at [709, 551] on link "Validate Completion" at bounding box center [731, 540] width 98 height 21
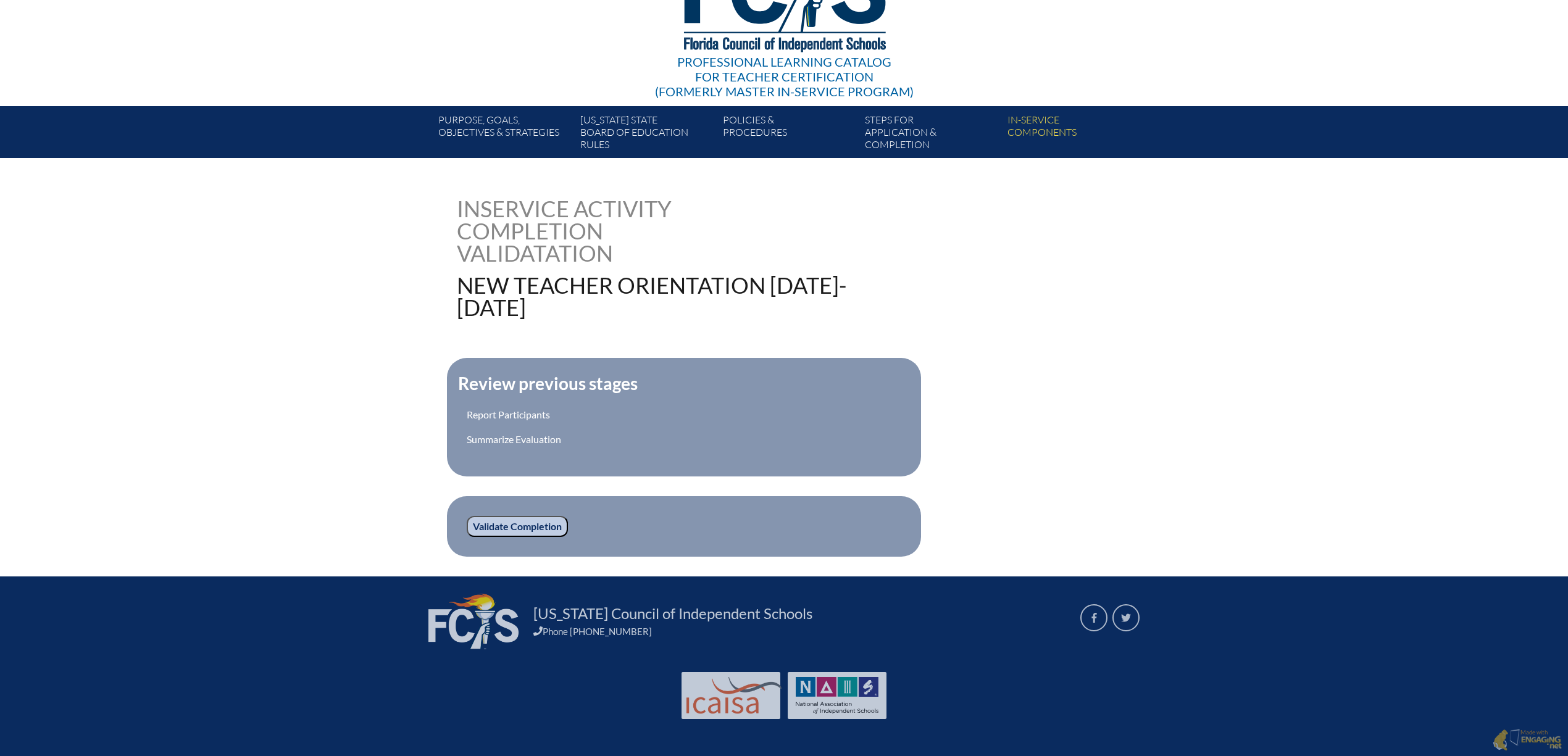
scroll to position [279, 0]
click at [479, 516] on input "Validate Completion" at bounding box center [517, 526] width 101 height 21
